Goal: Information Seeking & Learning: Understand process/instructions

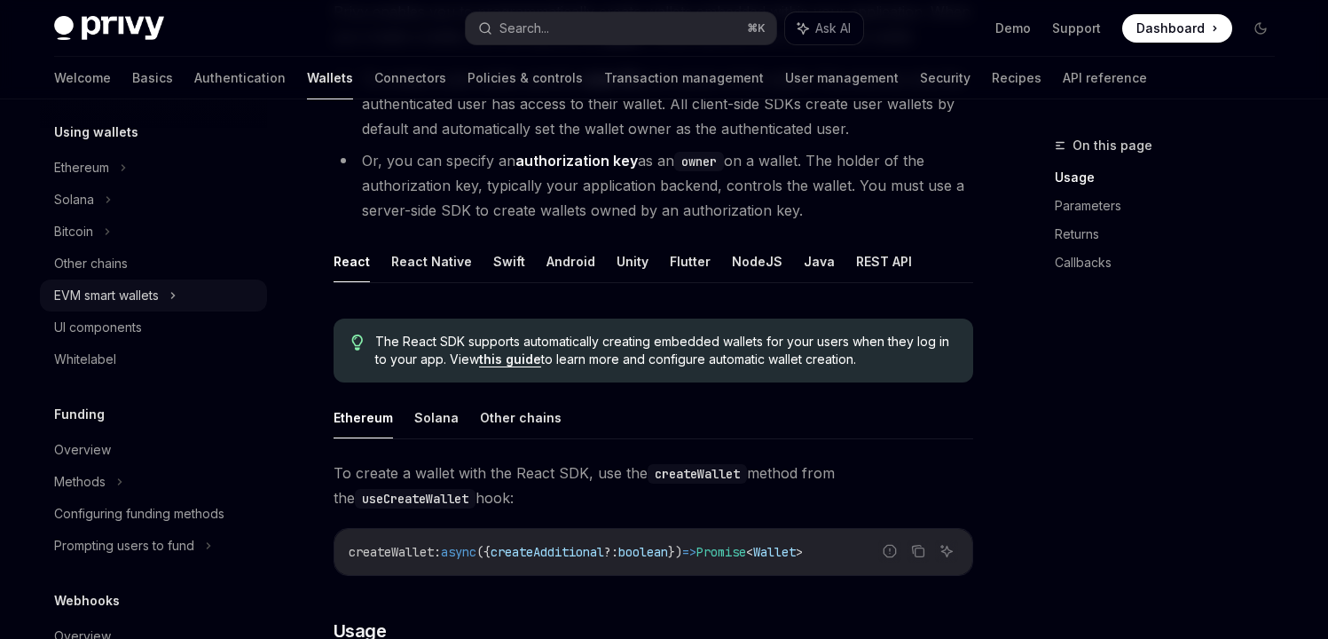
scroll to position [538, 0]
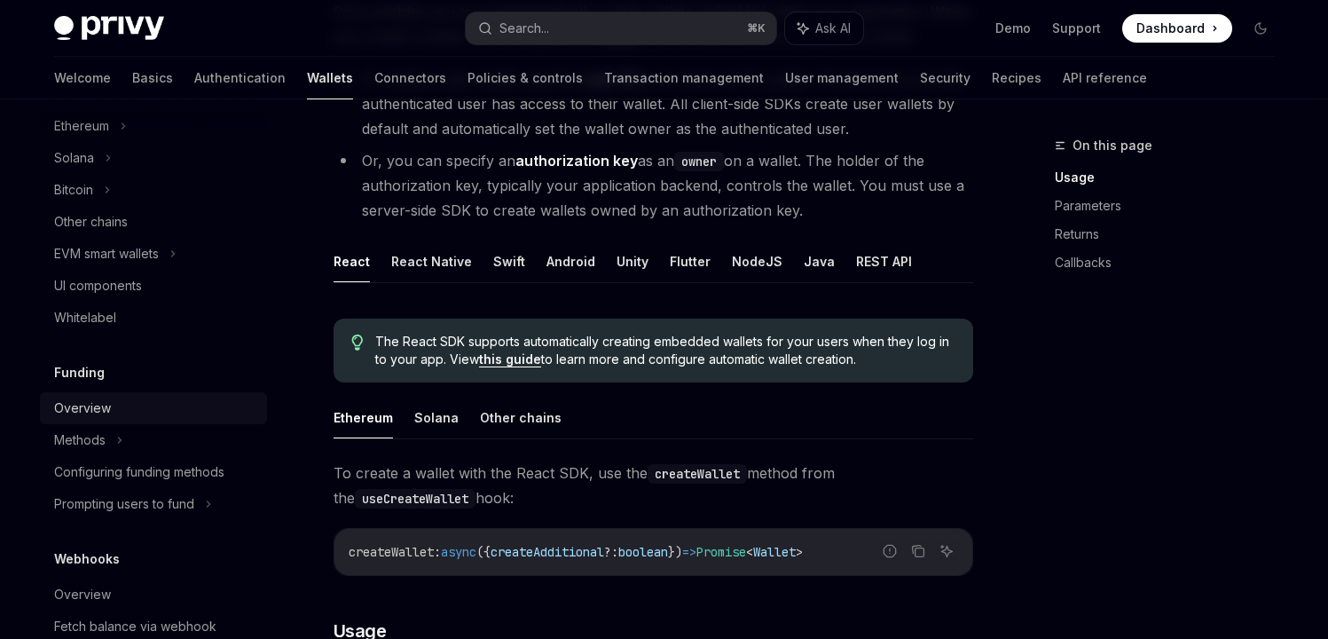
click at [93, 416] on div "Overview" at bounding box center [82, 408] width 57 height 21
type textarea "*"
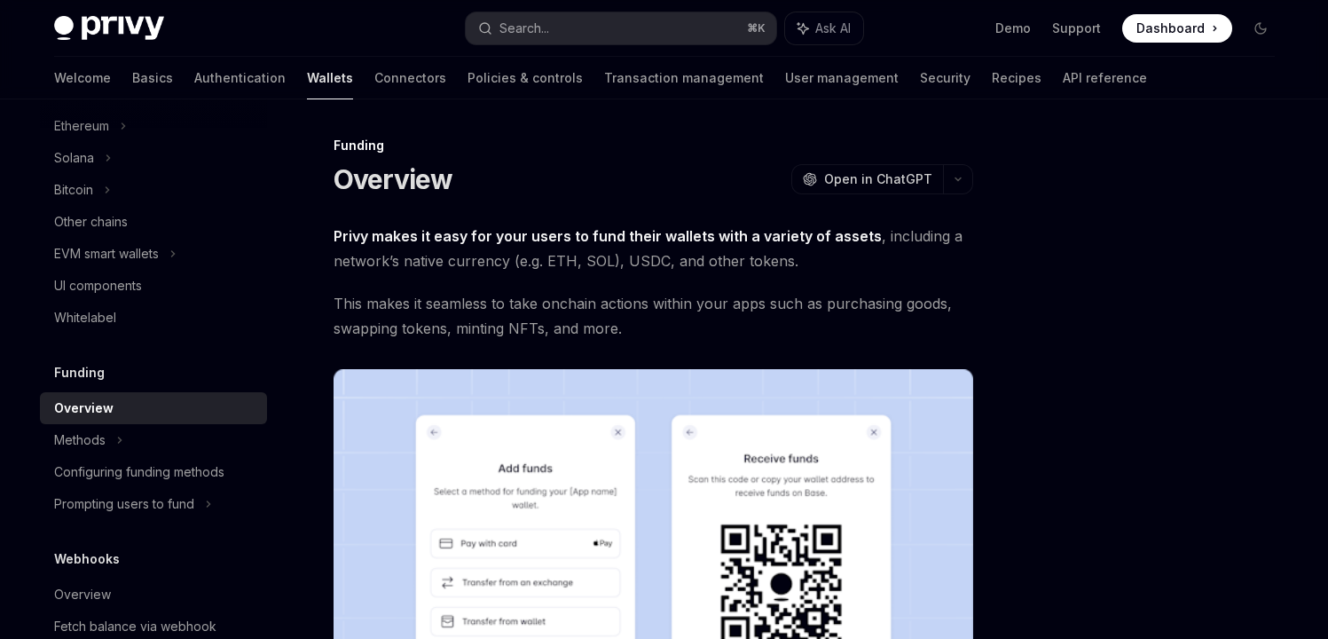
click at [1189, 23] on span "Dashboard" at bounding box center [1171, 29] width 68 height 18
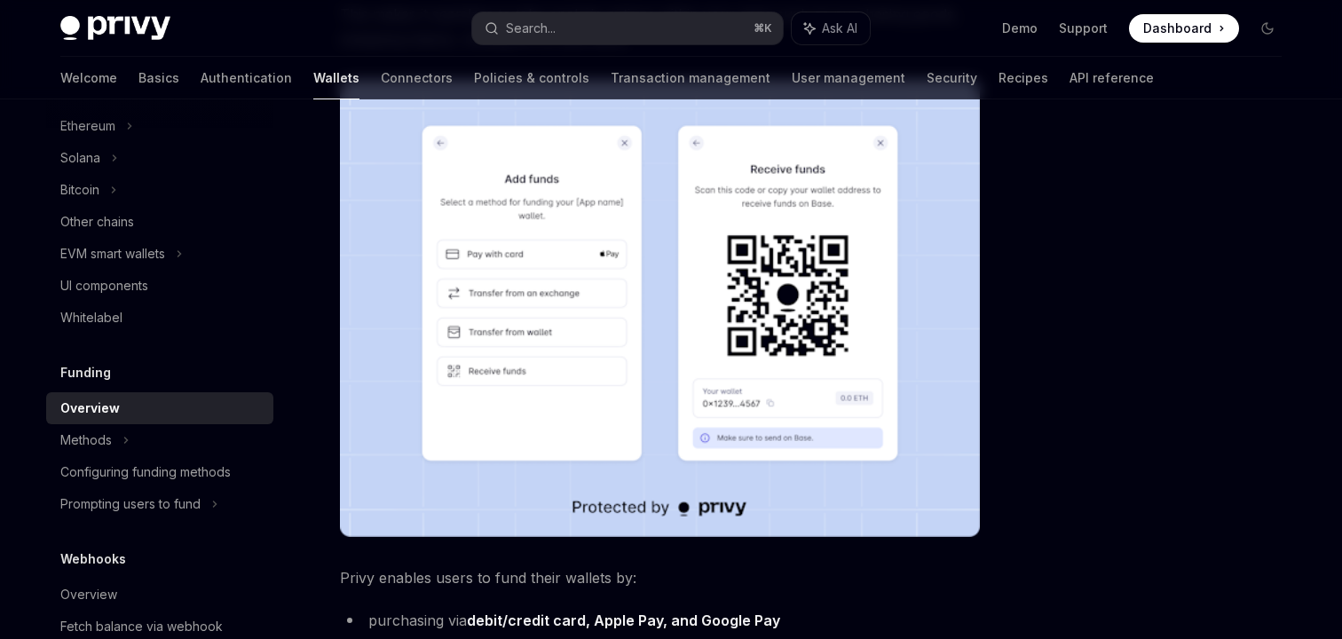
scroll to position [374, 0]
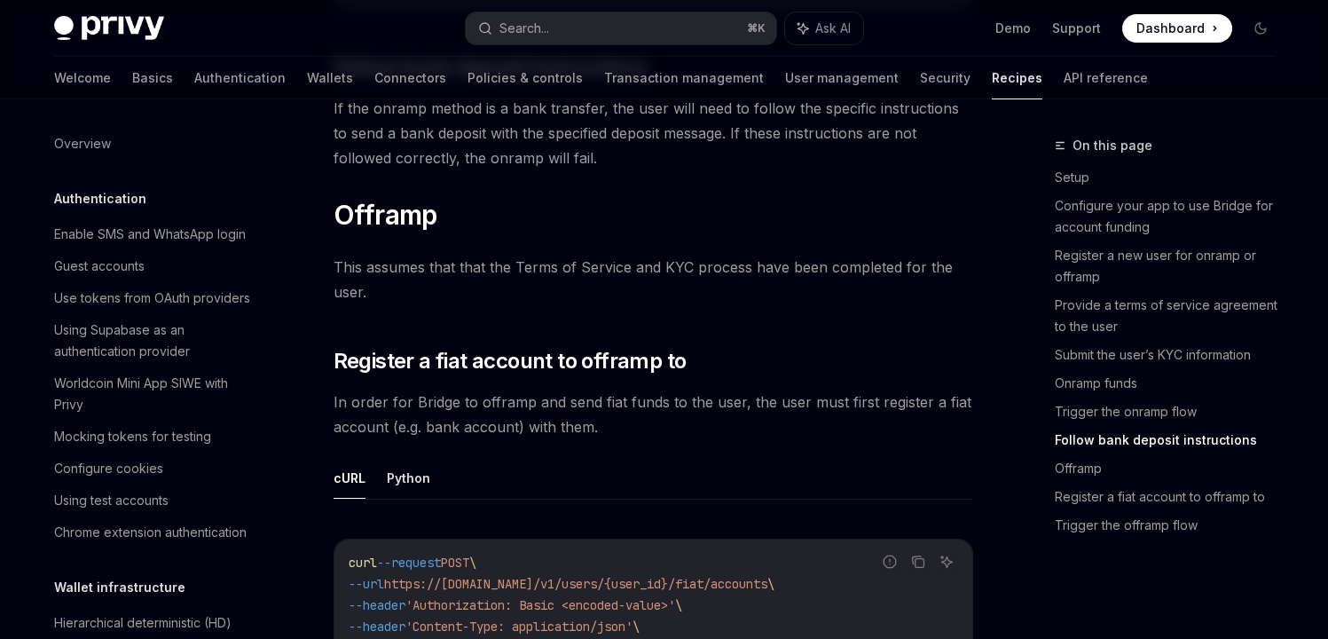
scroll to position [4609, 0]
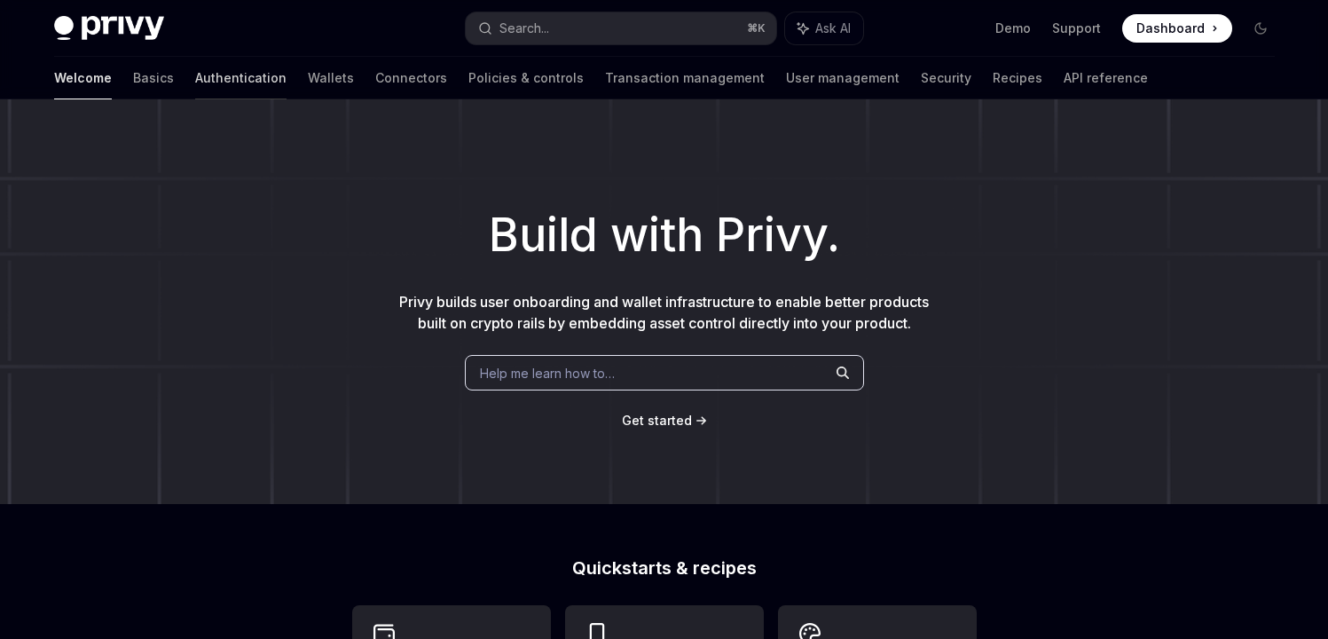
click at [195, 69] on link "Authentication" at bounding box center [240, 78] width 91 height 43
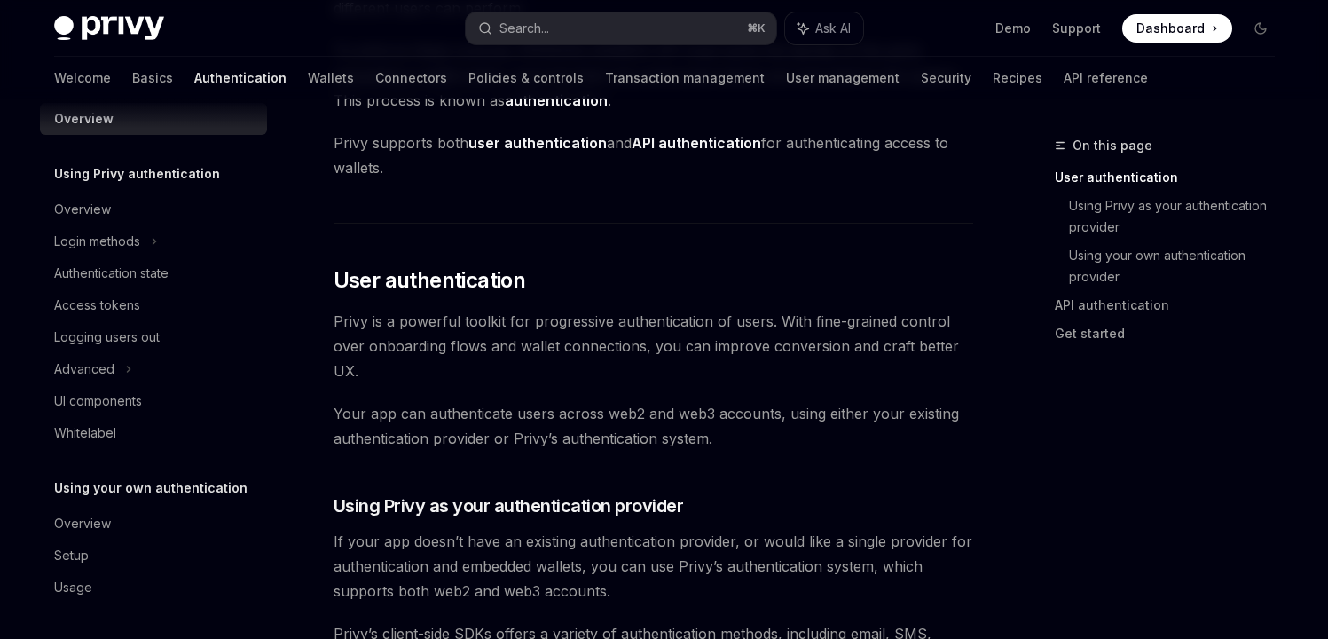
scroll to position [384, 0]
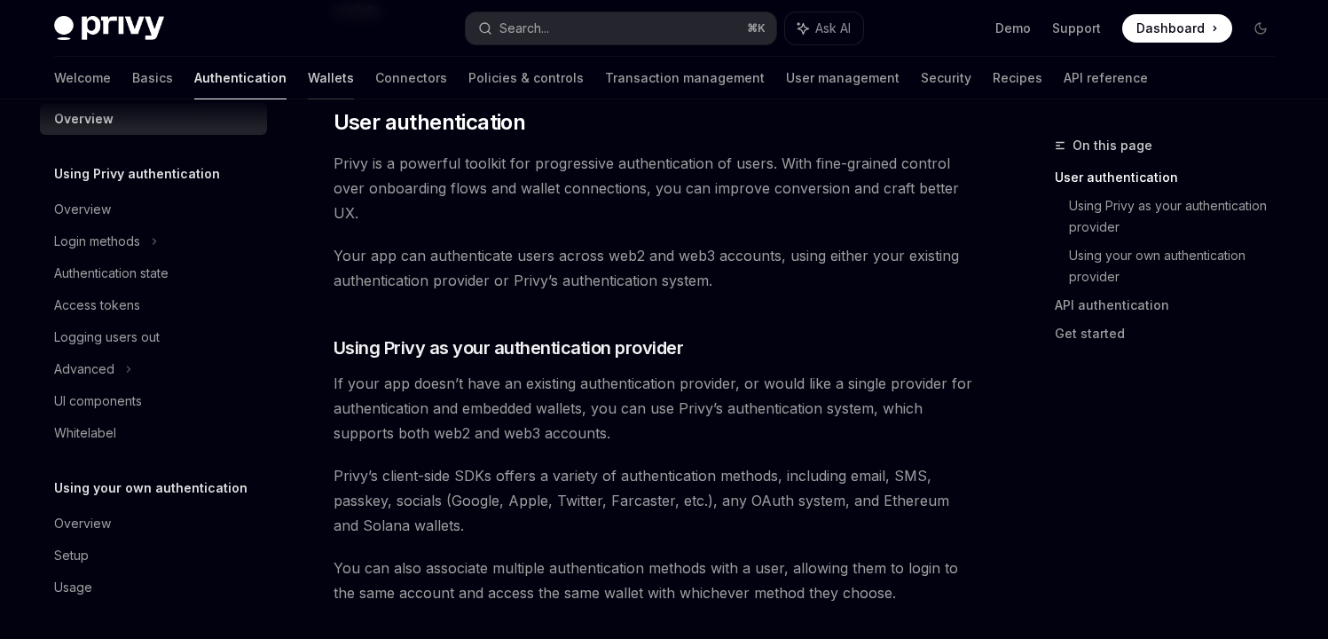
click at [308, 71] on link "Wallets" at bounding box center [331, 78] width 46 height 43
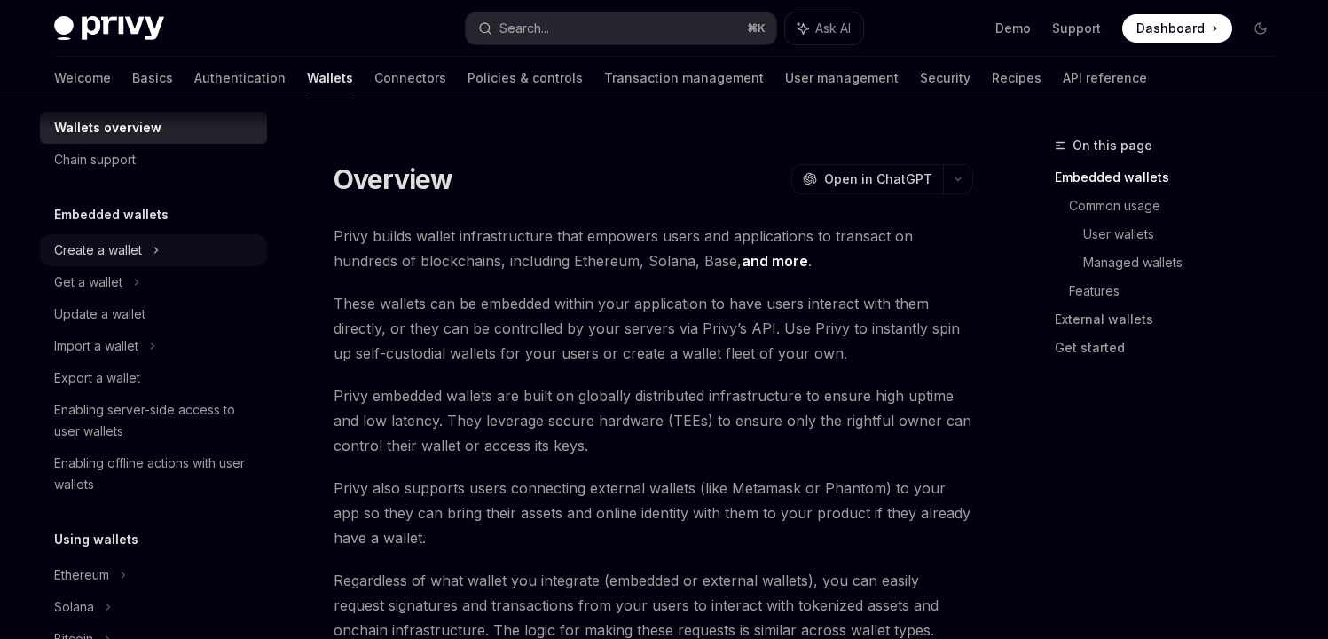
click at [129, 248] on div "Create a wallet" at bounding box center [98, 250] width 88 height 21
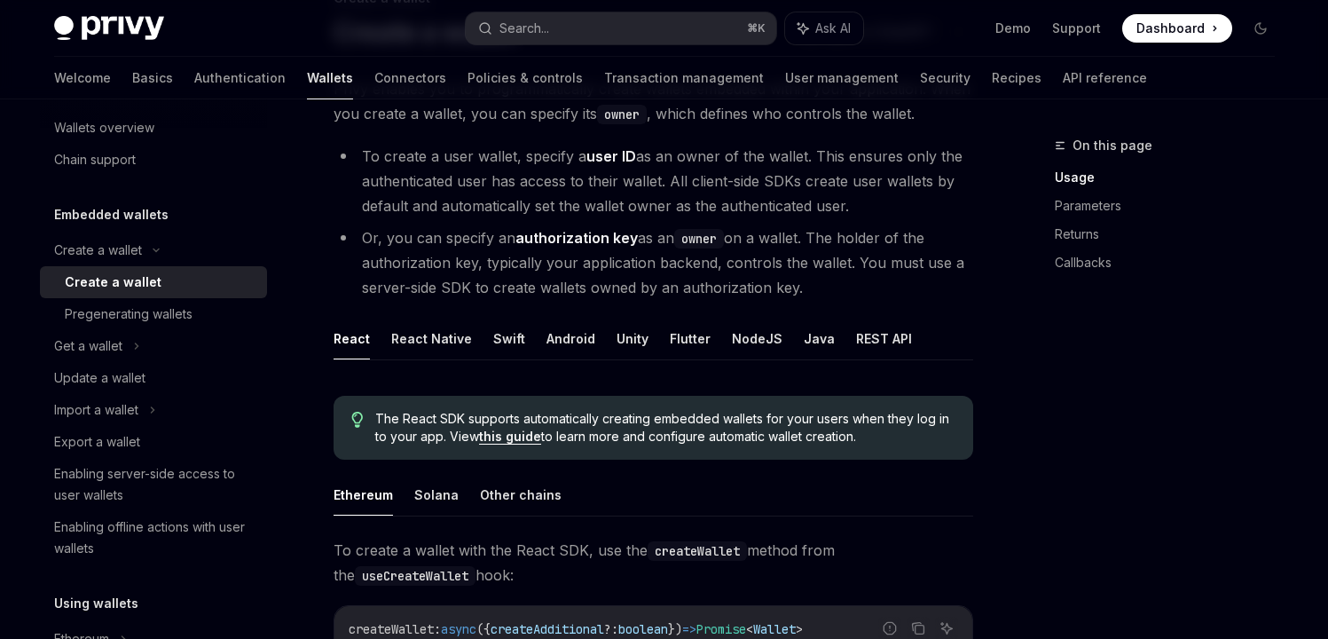
scroll to position [148, 0]
click at [861, 342] on button "REST API" at bounding box center [884, 338] width 56 height 42
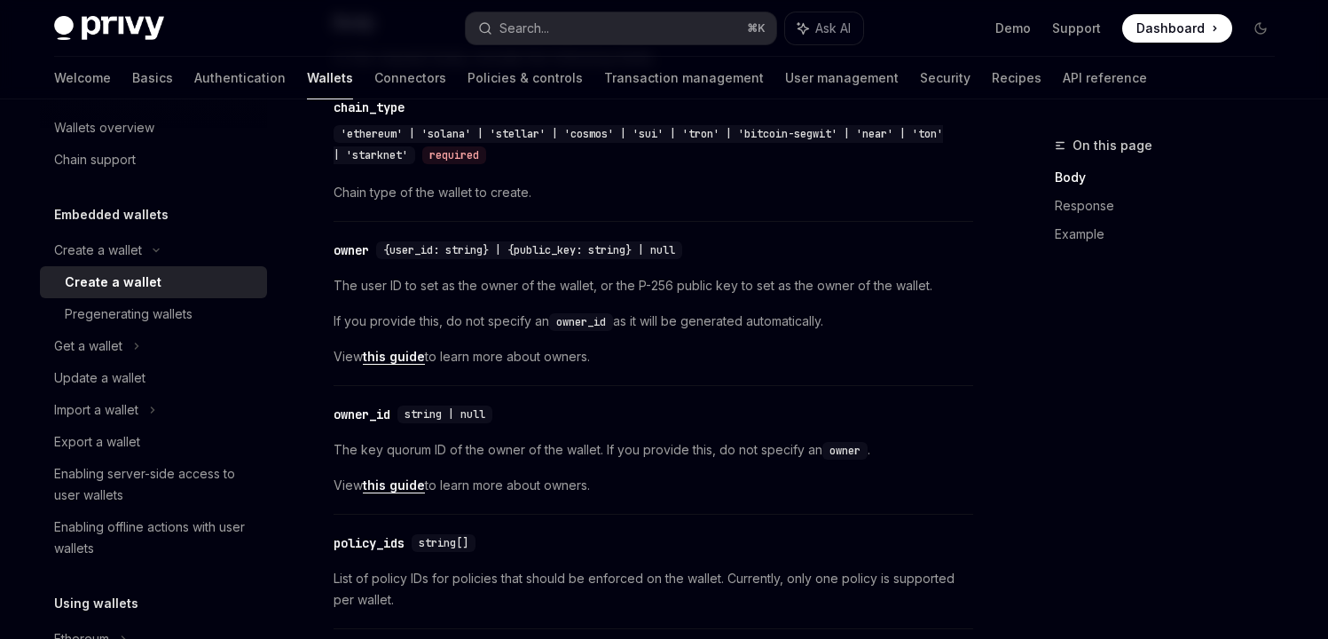
scroll to position [786, 0]
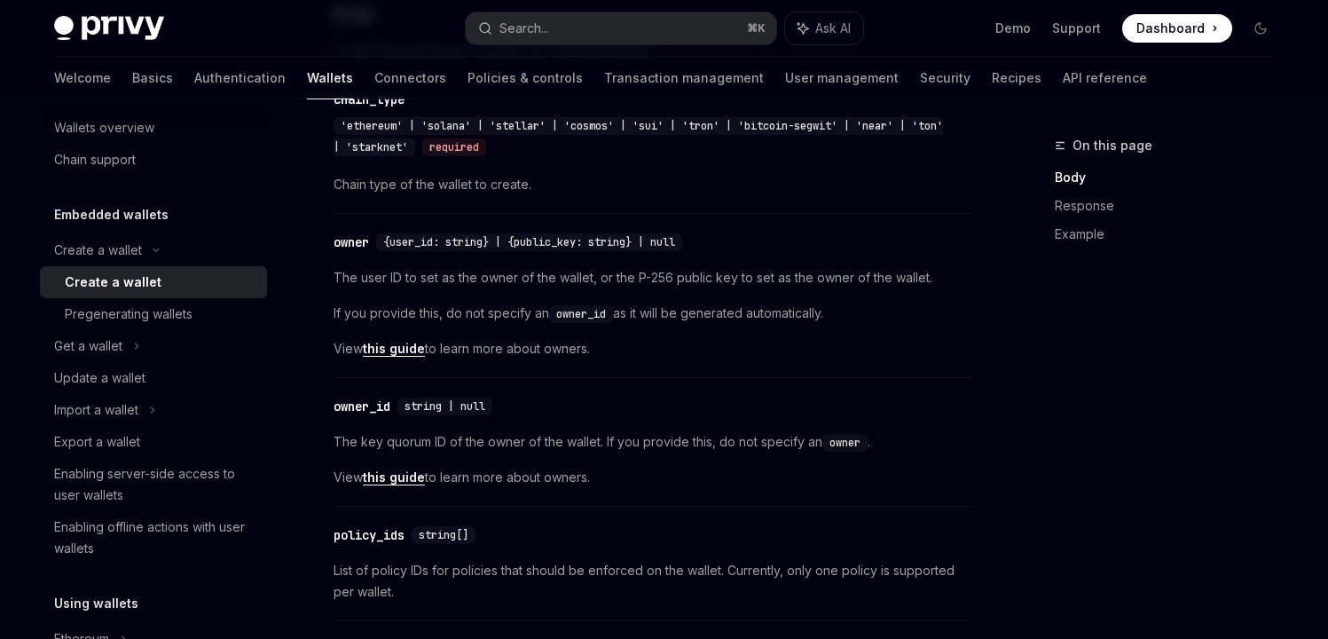
click at [418, 343] on link "this guide" at bounding box center [394, 349] width 62 height 16
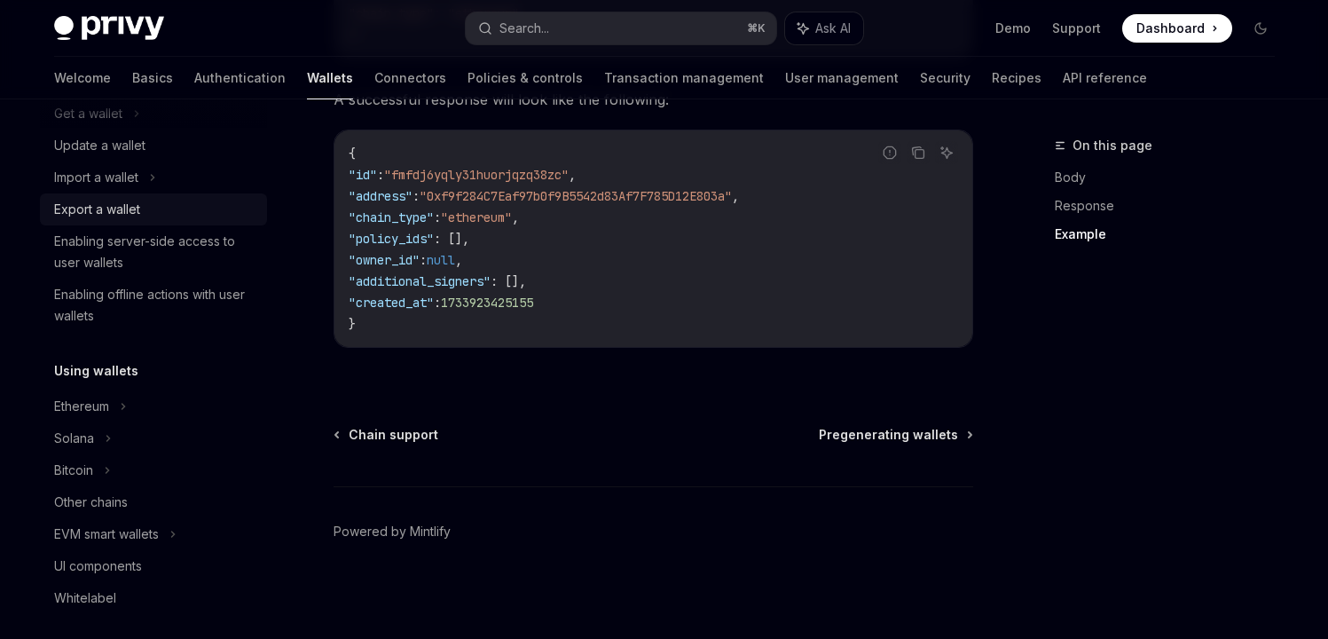
scroll to position [265, 0]
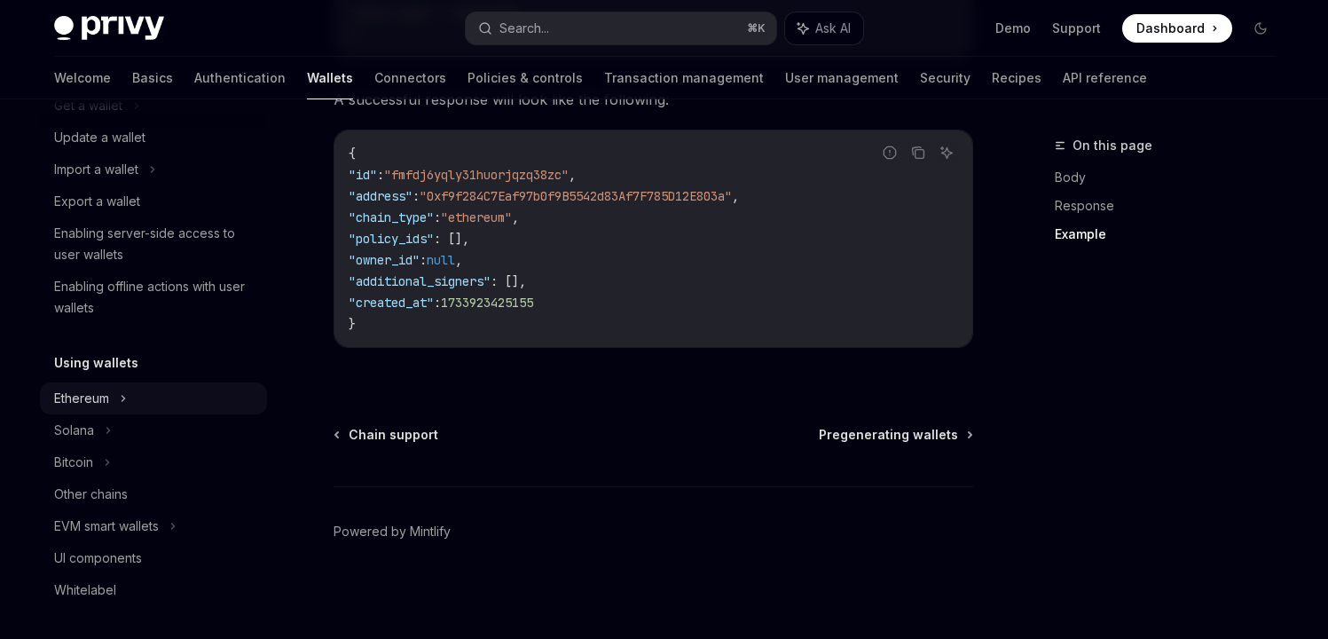
click at [144, 403] on div "Ethereum" at bounding box center [153, 398] width 227 height 32
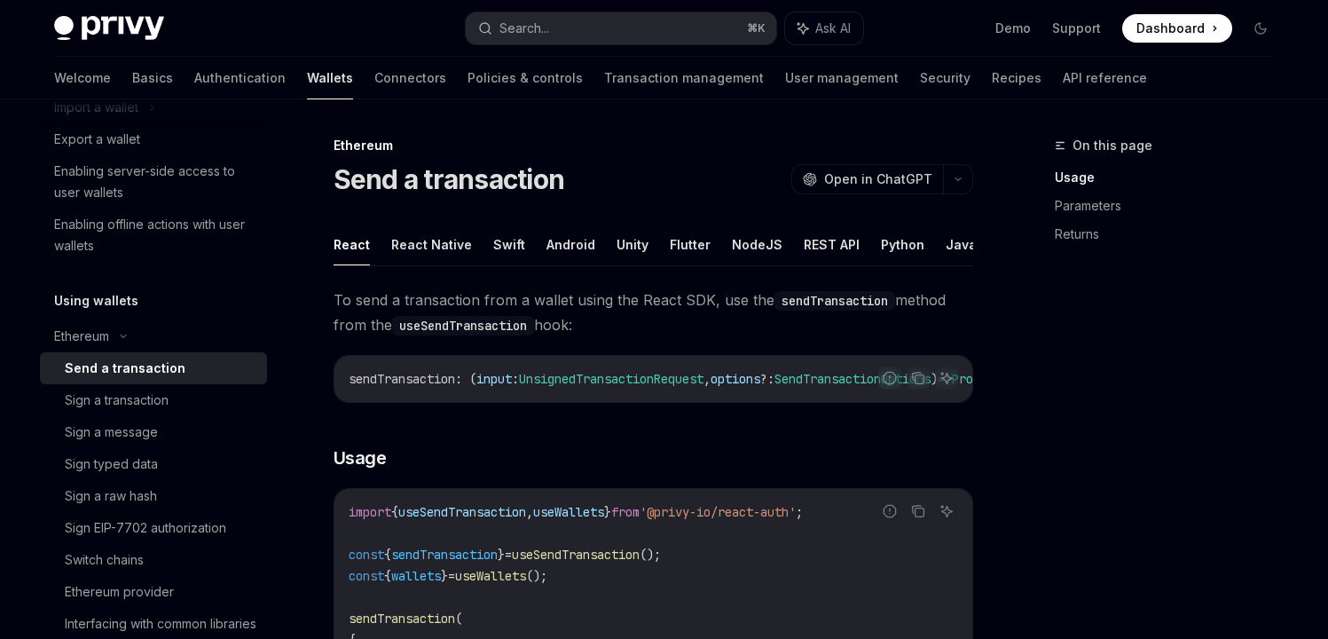
type textarea "*"
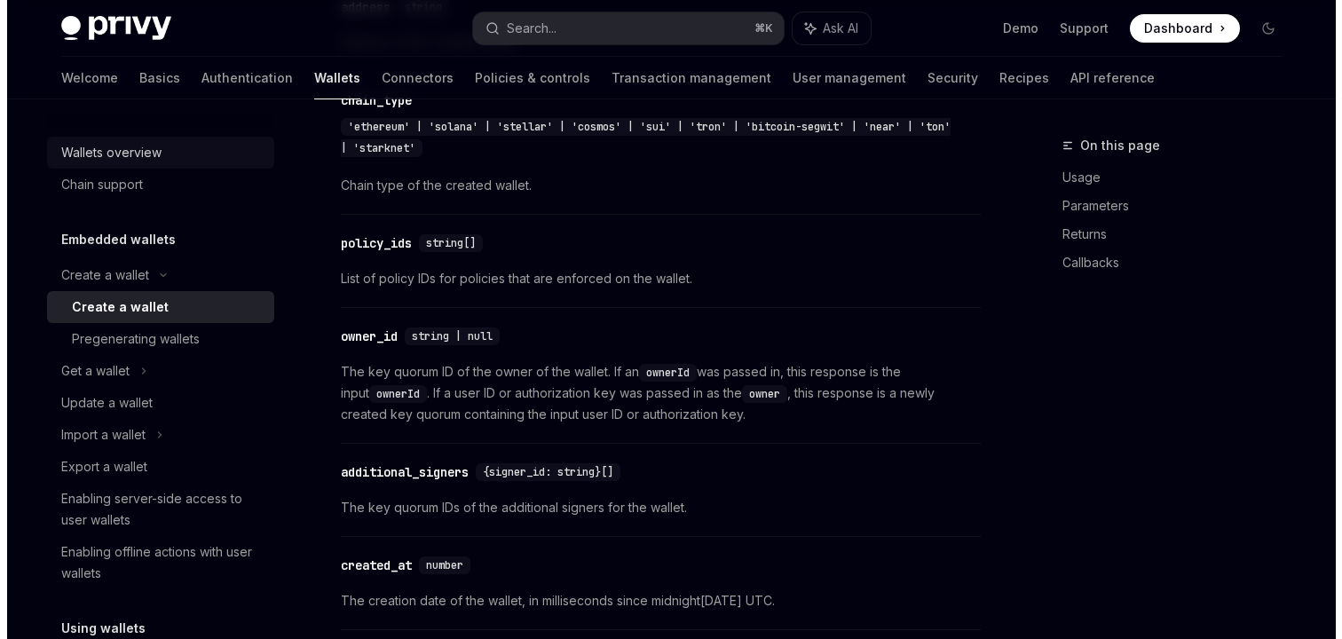
scroll to position [1258, 0]
